Goal: Task Accomplishment & Management: Manage account settings

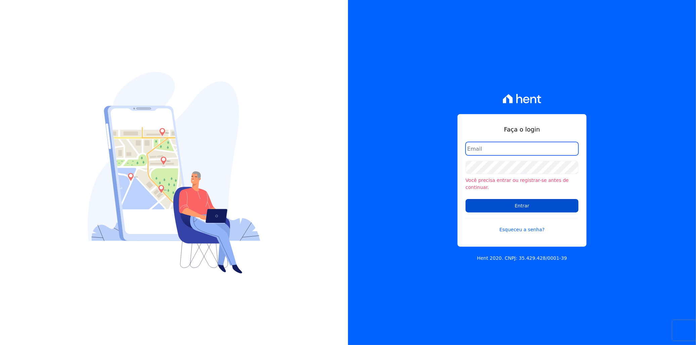
type input "italo.fernandes@e-arke.com"
click at [512, 204] on input "Entrar" at bounding box center [522, 205] width 113 height 13
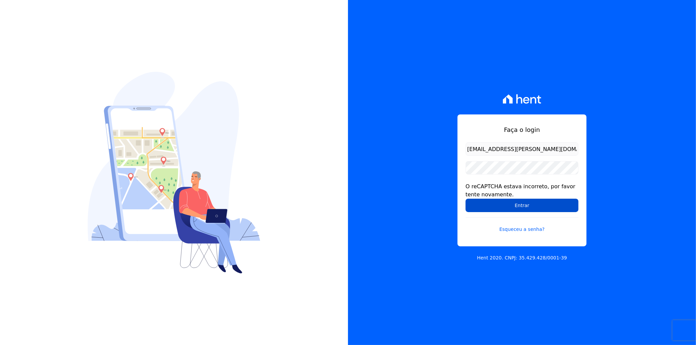
click at [519, 205] on input "Entrar" at bounding box center [522, 205] width 113 height 13
